Goal: Information Seeking & Learning: Learn about a topic

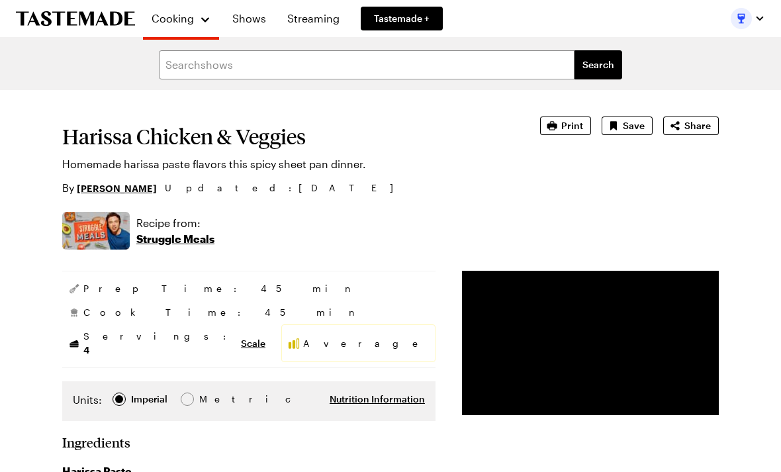
type textarea "x"
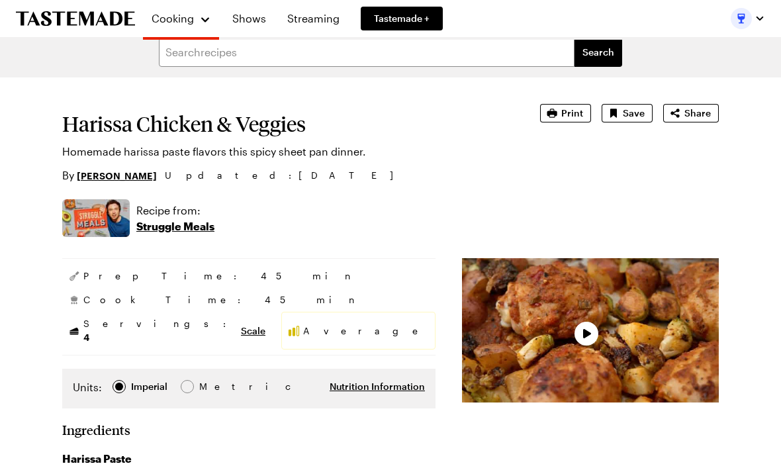
scroll to position [32, 0]
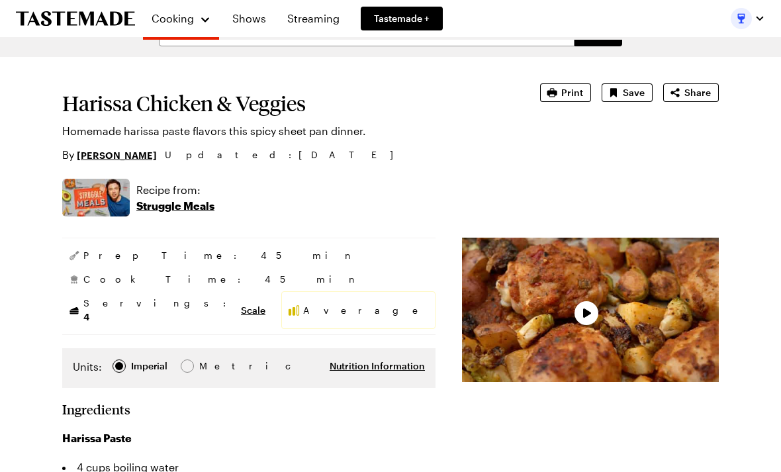
type textarea "x"
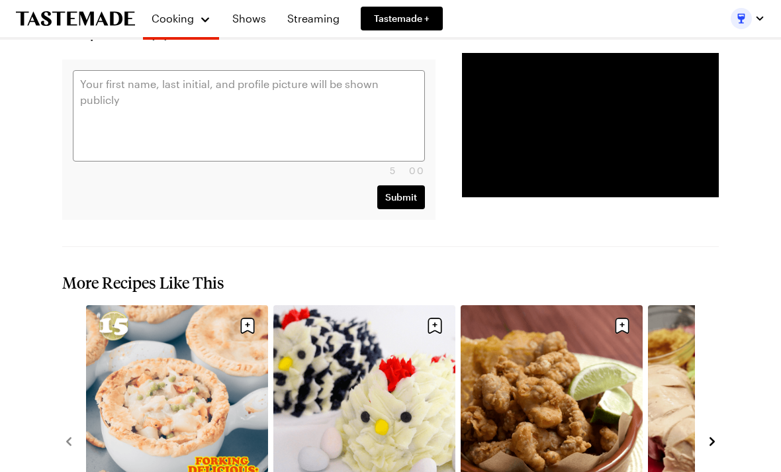
scroll to position [2594, 0]
click at [710, 435] on icon "navigate to next item" at bounding box center [712, 441] width 13 height 13
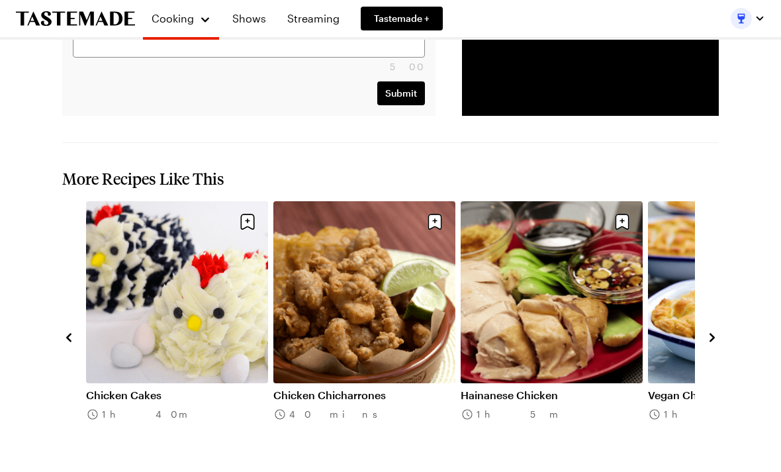
scroll to position [2702, 0]
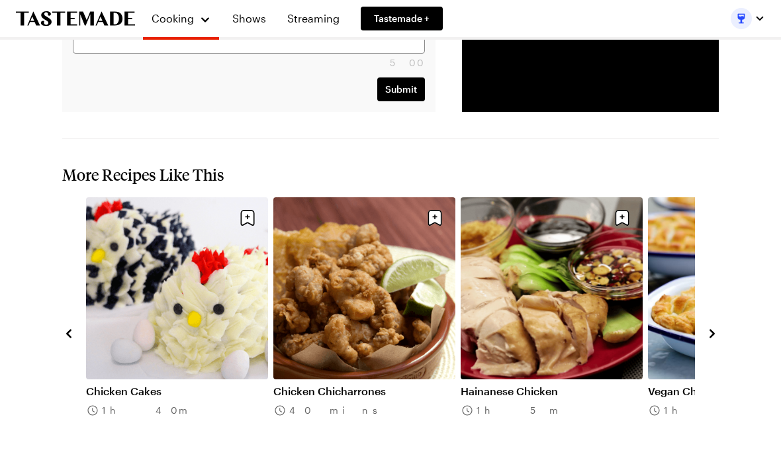
click at [704, 237] on div "Chicken Pot Pies 1h 10m Chicken Cakes 1h 40m Chicken Chicharrones 40 mins Haina…" at bounding box center [390, 332] width 657 height 271
click at [710, 327] on icon "navigate to next item" at bounding box center [712, 333] width 13 height 13
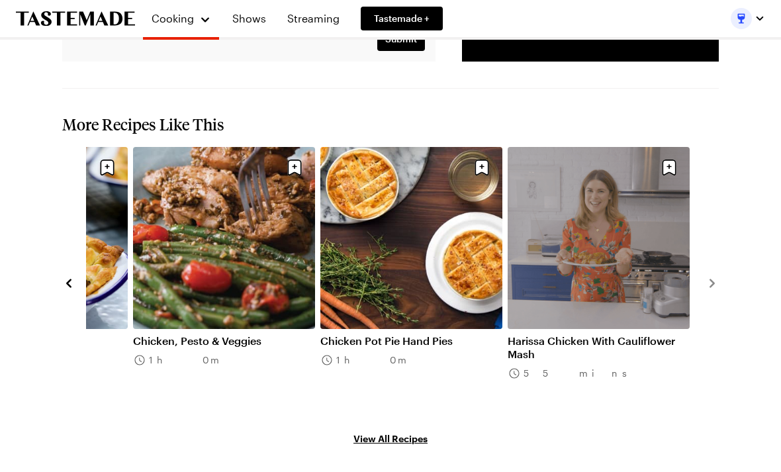
scroll to position [2758, 0]
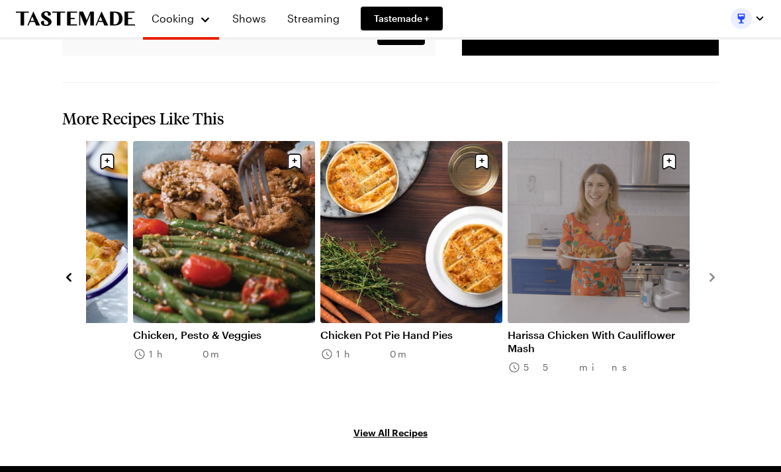
click at [399, 425] on link "View All Recipes" at bounding box center [390, 432] width 657 height 15
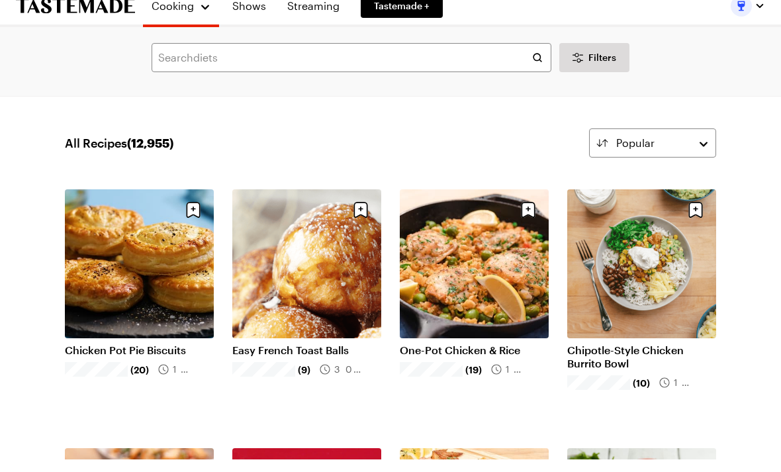
scroll to position [15, 0]
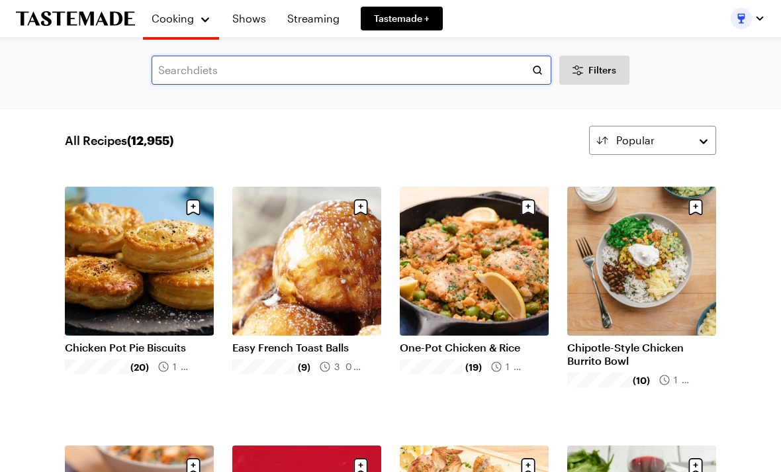
click at [203, 68] on input "text" at bounding box center [352, 70] width 400 height 29
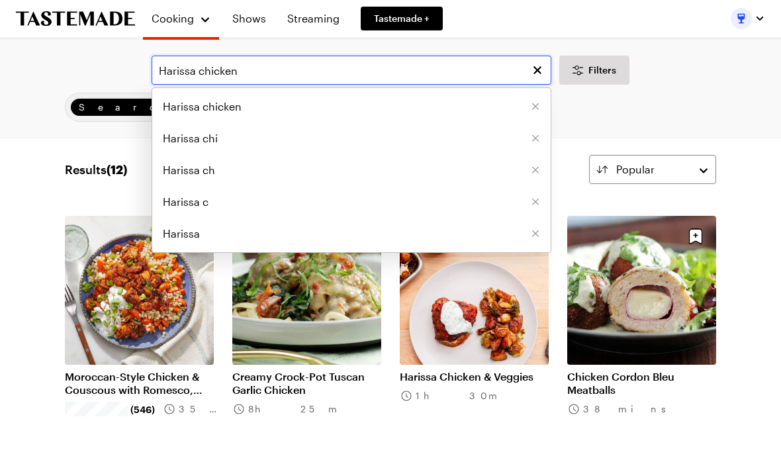
type input "Harissa chicken"
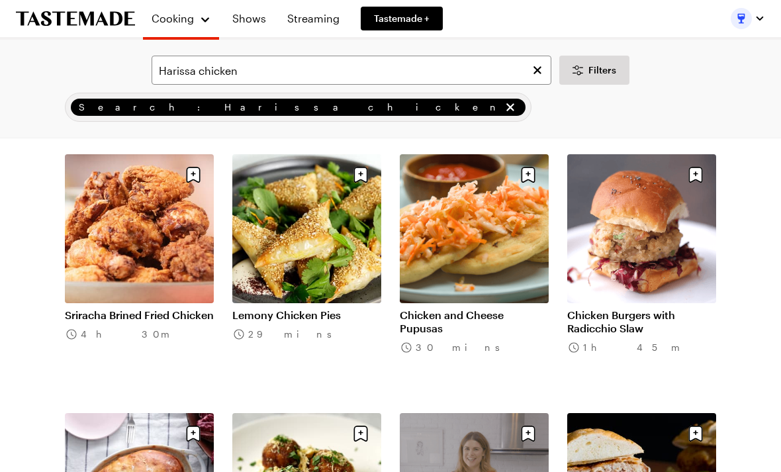
scroll to position [309, 0]
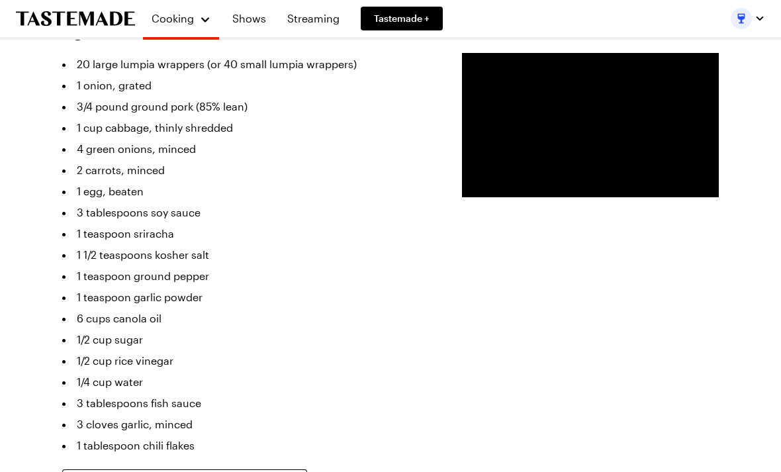
scroll to position [438, 0]
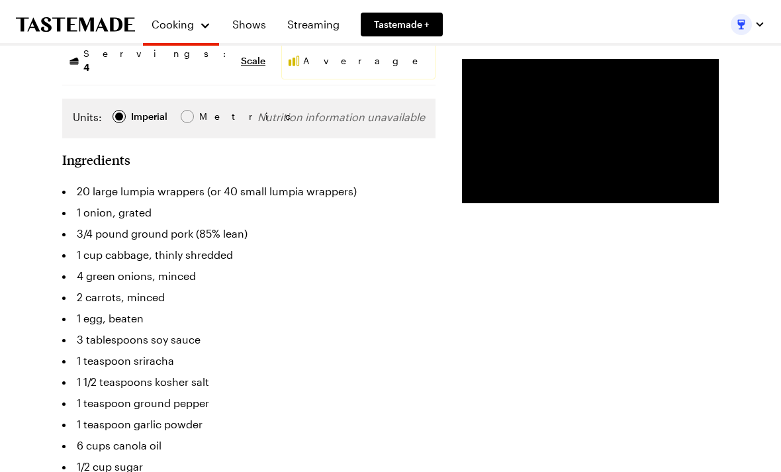
type textarea "x"
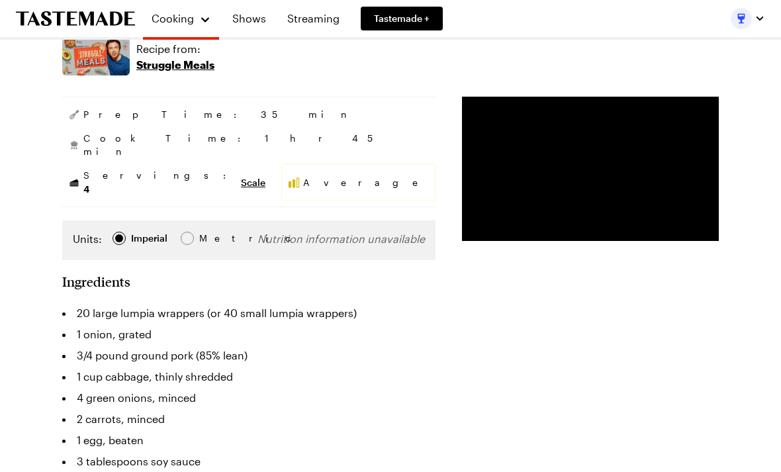
scroll to position [171, 0]
